Goal: Check status: Check status

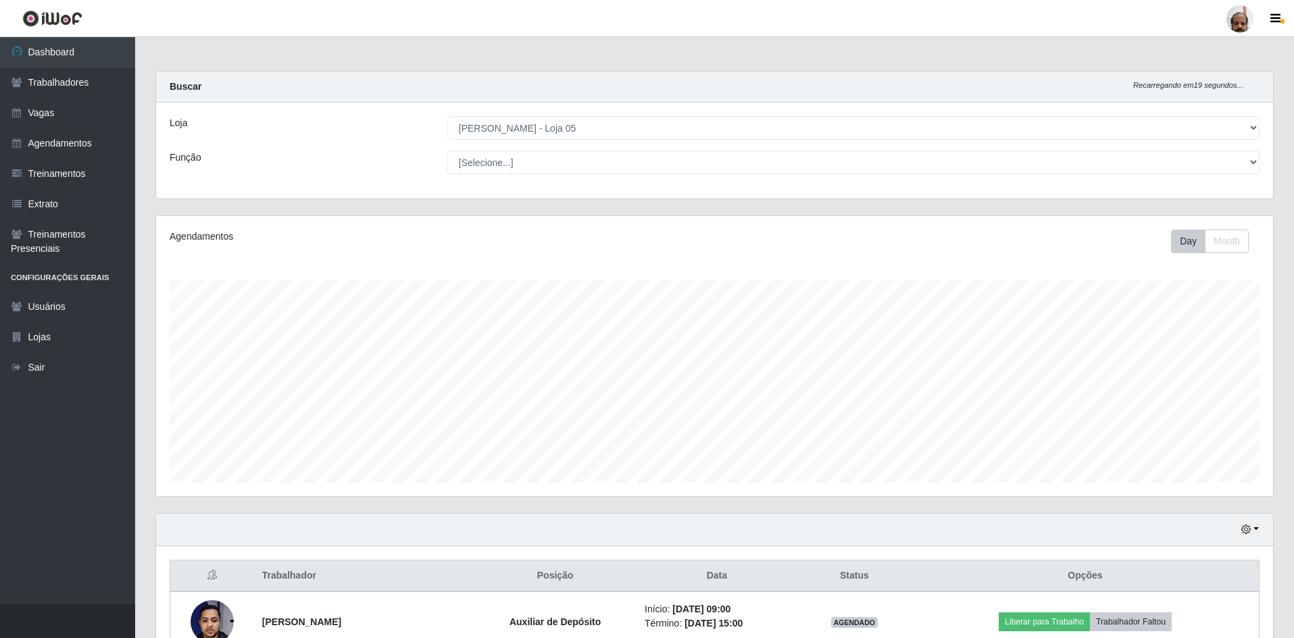
select select "252"
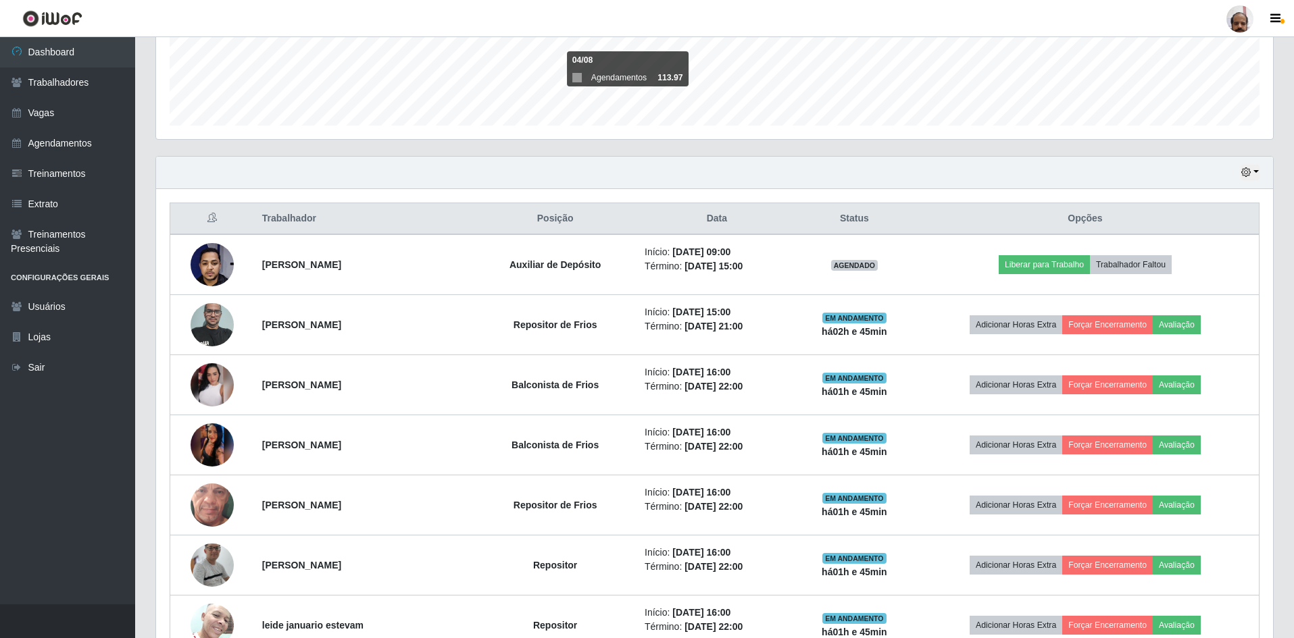
scroll to position [140, 0]
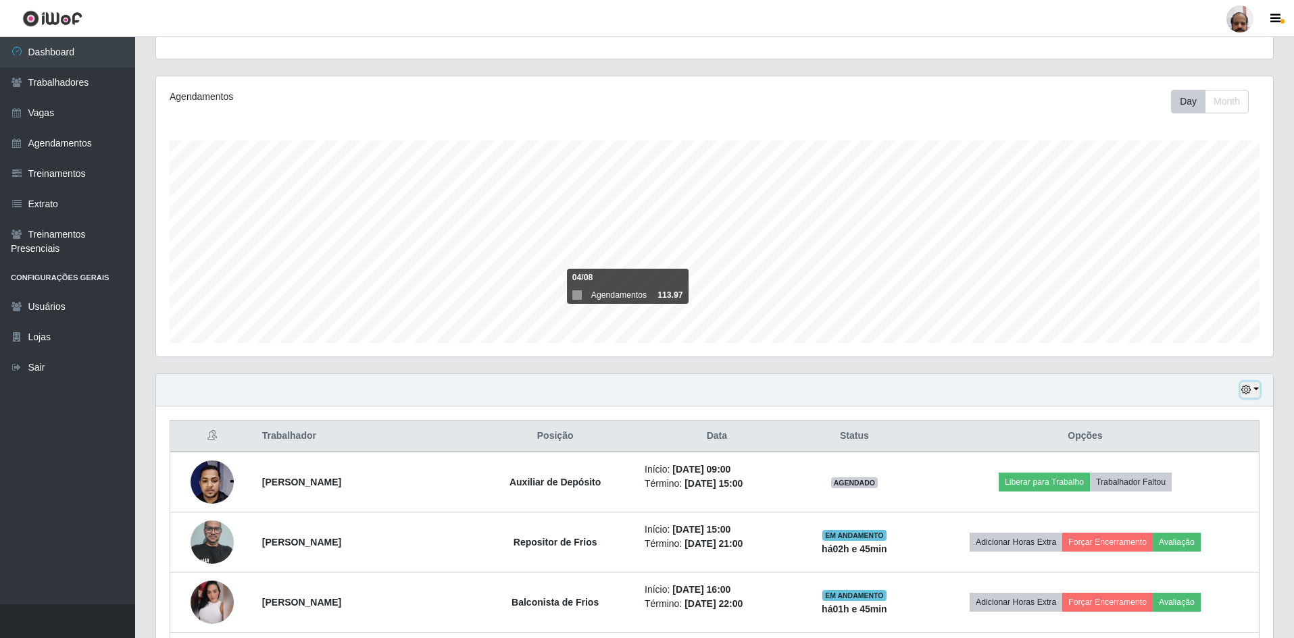
click at [1242, 390] on icon "button" at bounding box center [1245, 389] width 9 height 9
click at [1174, 439] on button "1 dia" at bounding box center [1205, 442] width 107 height 28
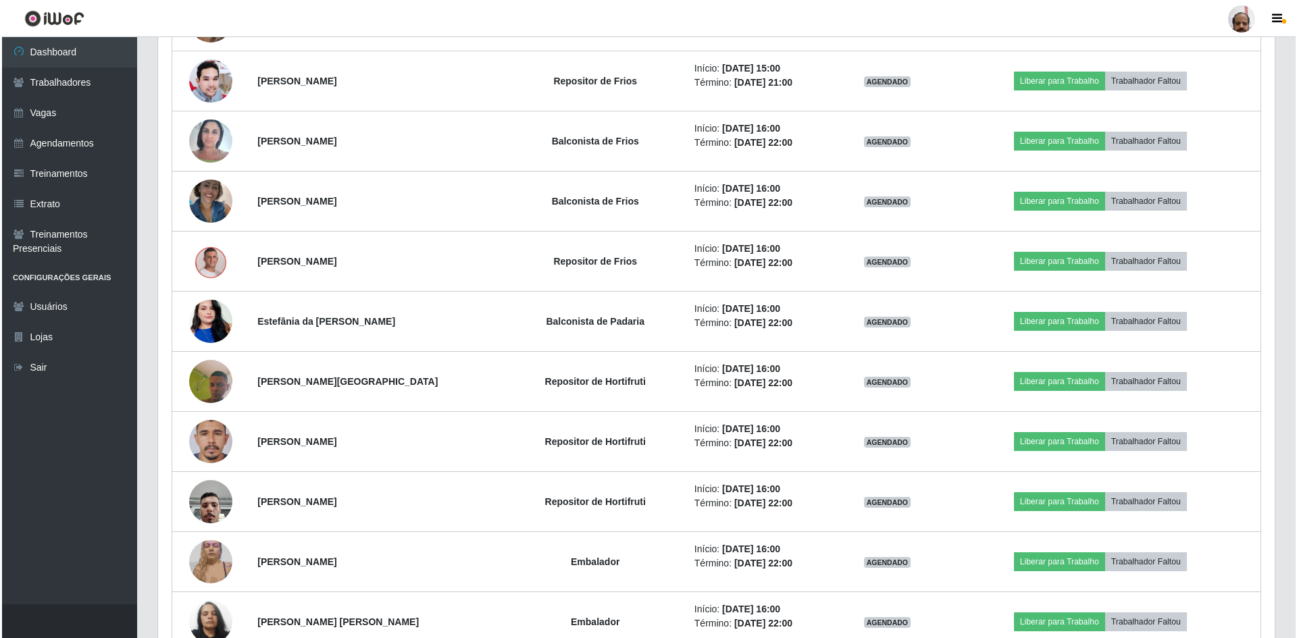
scroll to position [2910, 0]
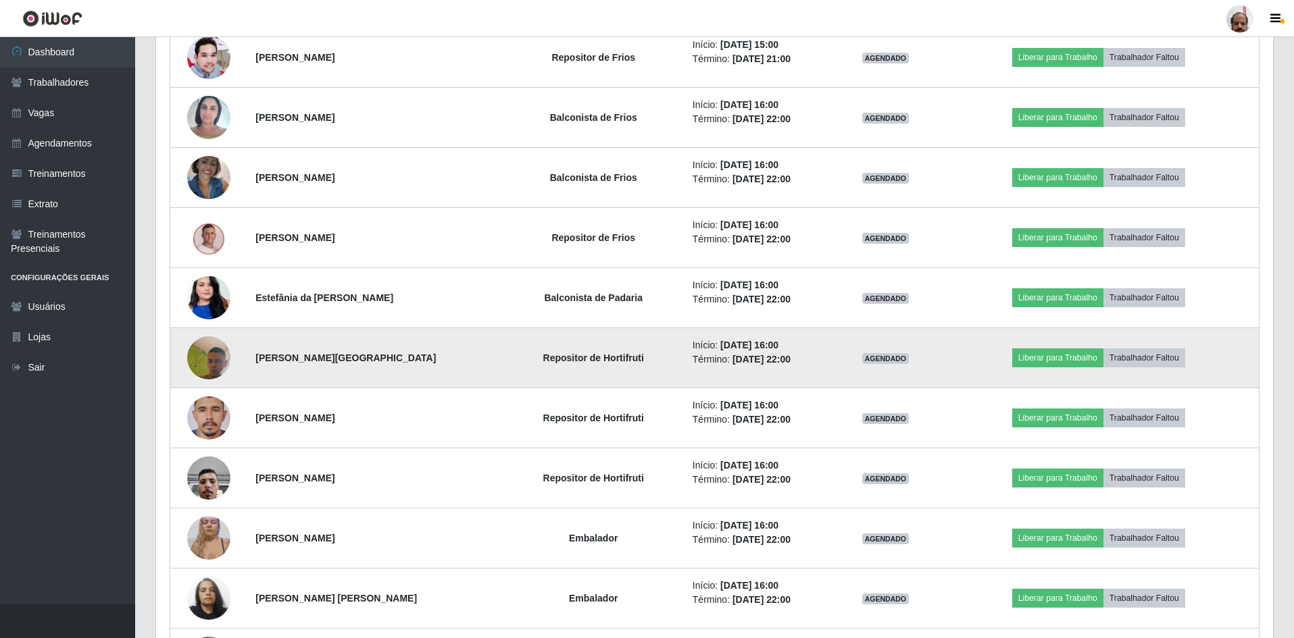
click at [200, 370] on img at bounding box center [208, 358] width 43 height 97
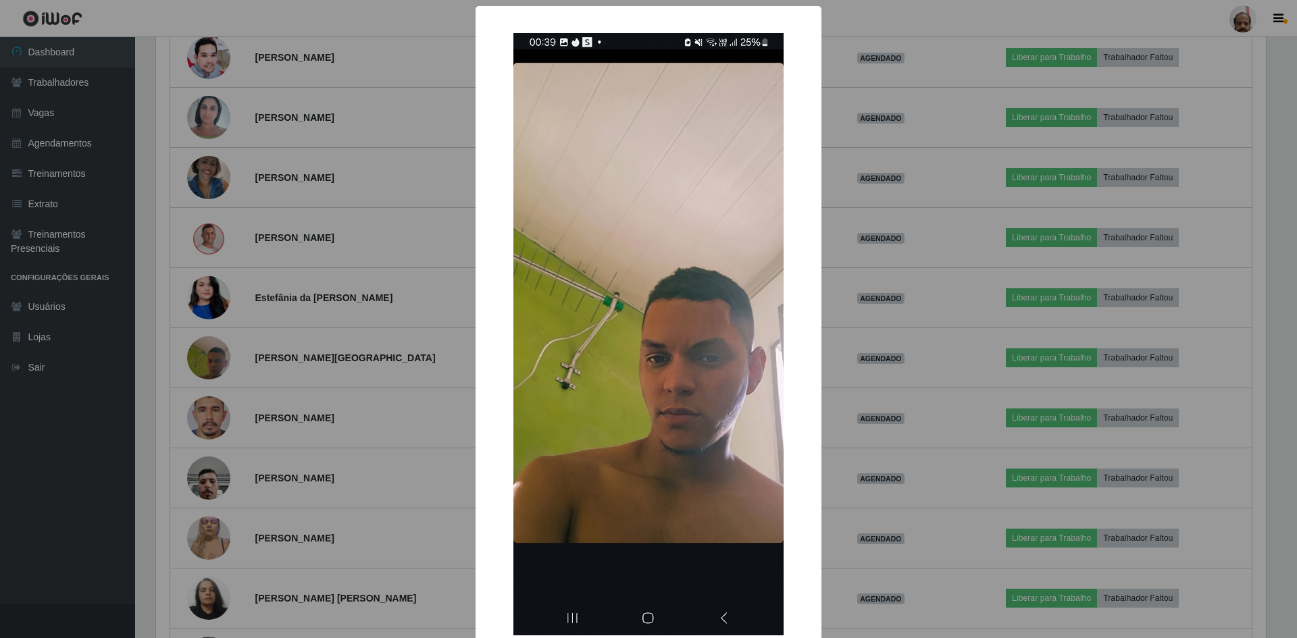
click at [288, 384] on div "× OK Cancel" at bounding box center [648, 319] width 1297 height 638
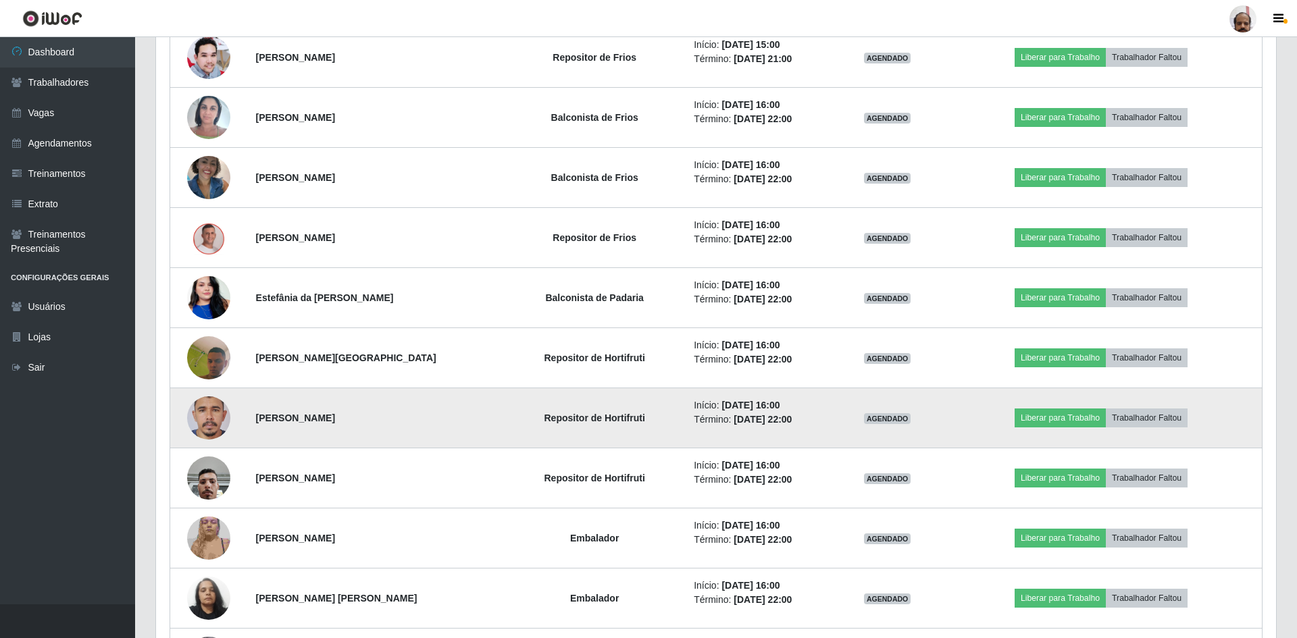
scroll to position [280, 1117]
click at [203, 420] on img at bounding box center [208, 419] width 43 height 94
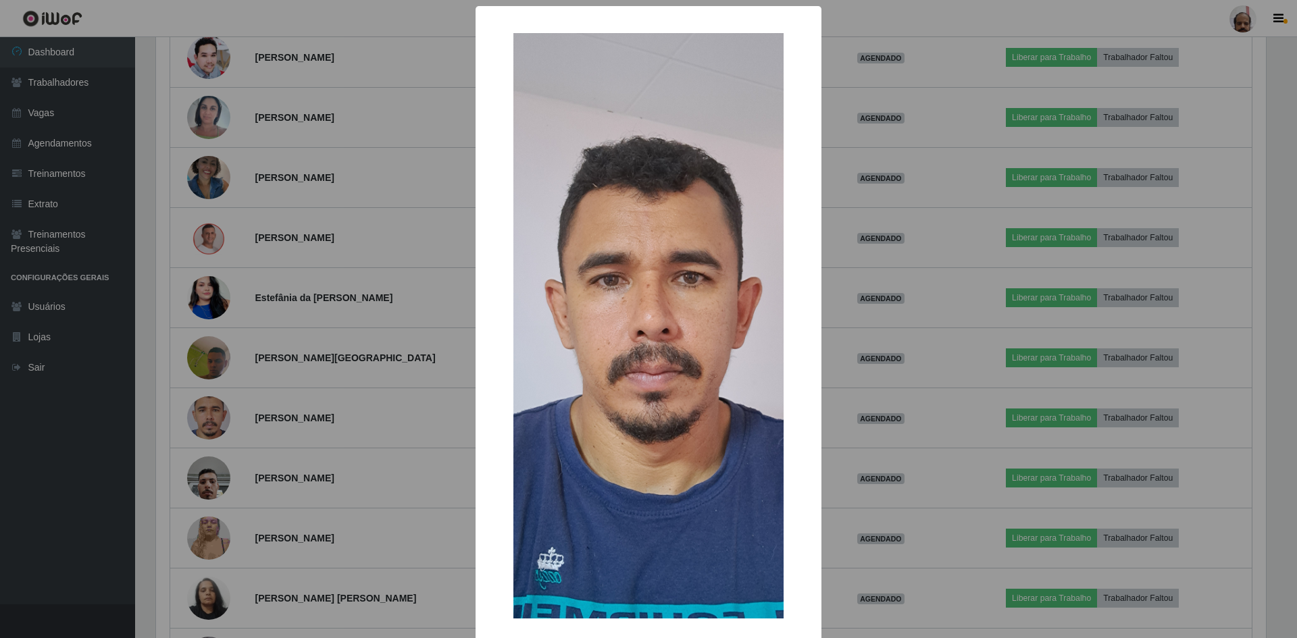
click at [261, 409] on div "× OK Cancel" at bounding box center [648, 319] width 1297 height 638
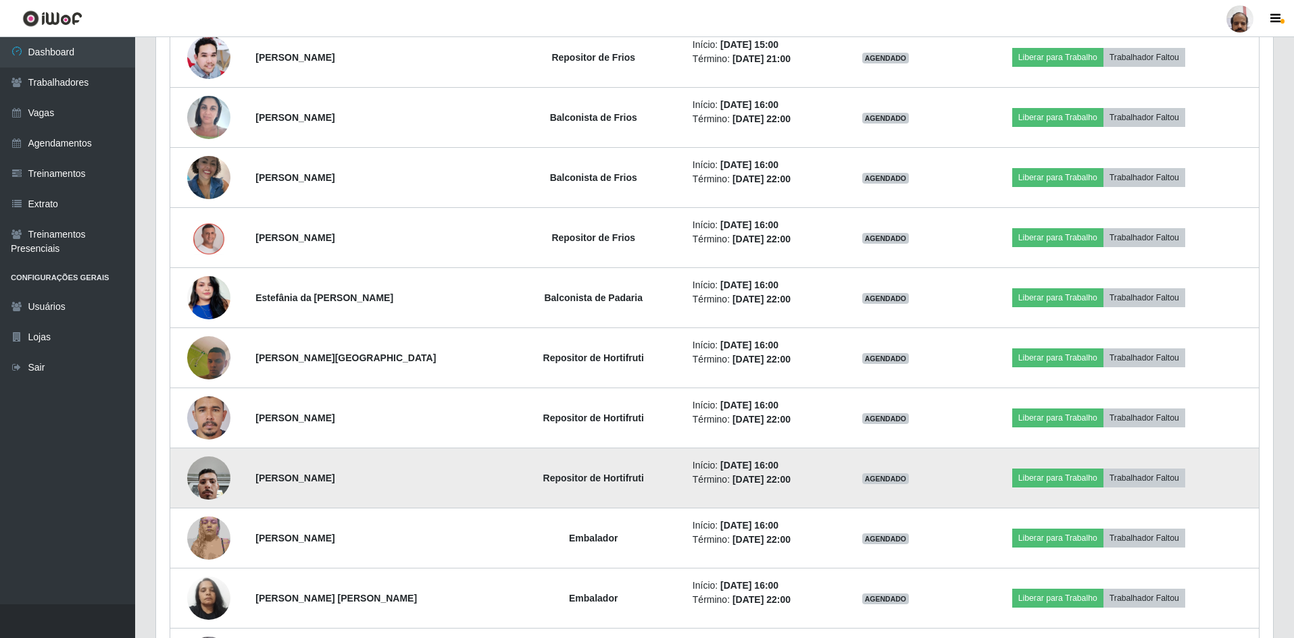
scroll to position [280, 1117]
click at [211, 476] on img at bounding box center [208, 477] width 43 height 57
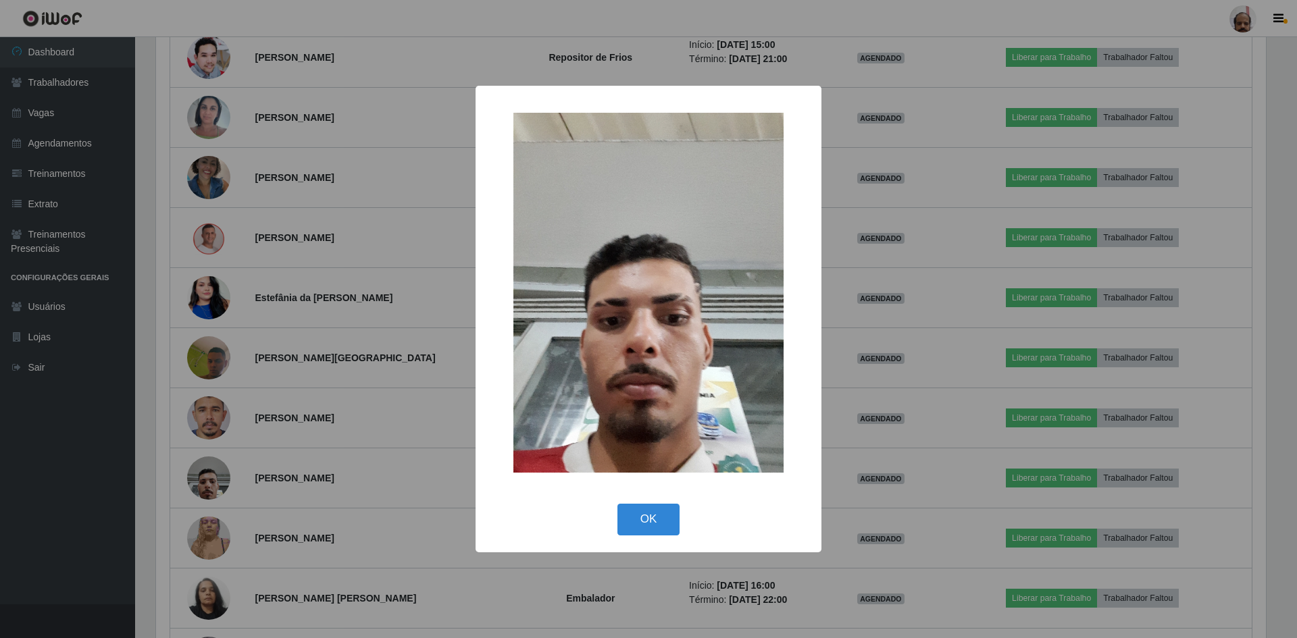
click at [246, 435] on div "× OK Cancel" at bounding box center [648, 319] width 1297 height 638
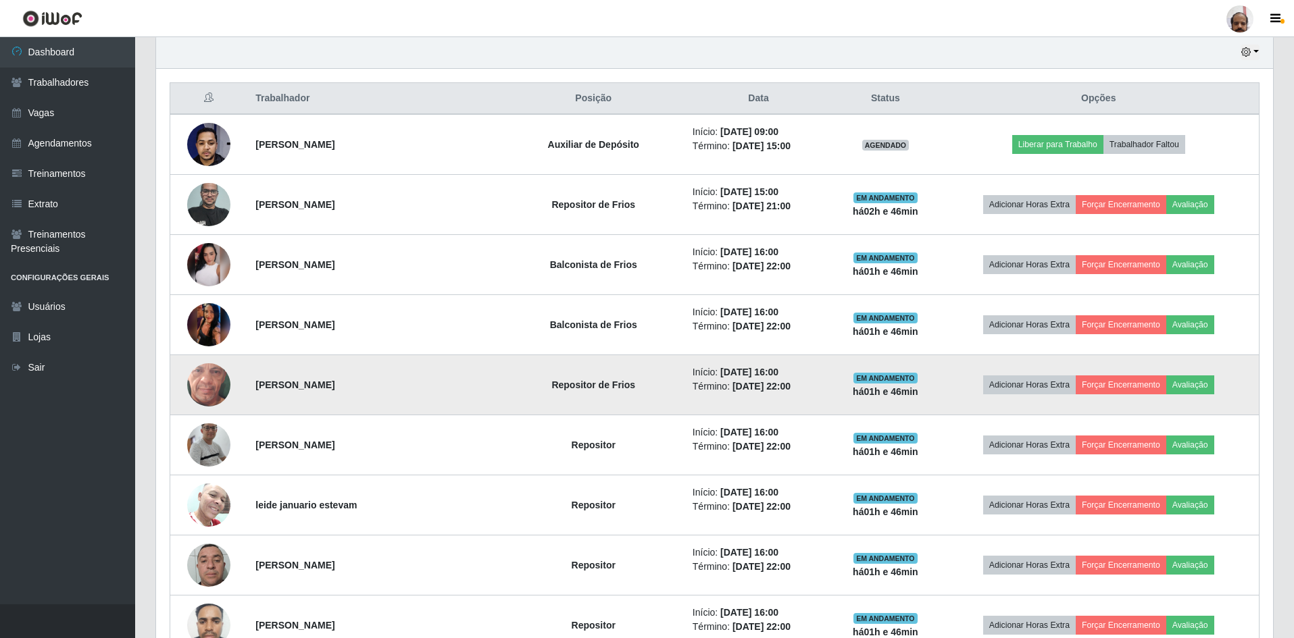
scroll to position [207, 0]
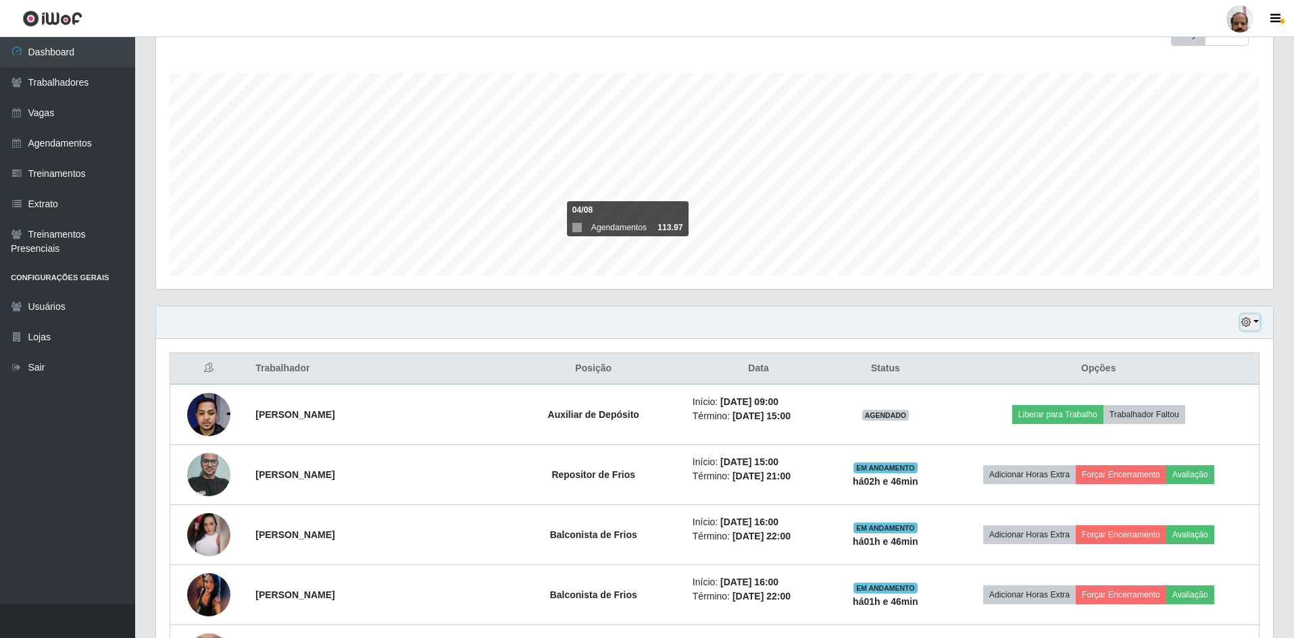
click at [1250, 324] on icon "button" at bounding box center [1245, 322] width 9 height 9
click at [1192, 347] on button "Hoje" at bounding box center [1205, 346] width 107 height 28
